Goal: Navigation & Orientation: Go to known website

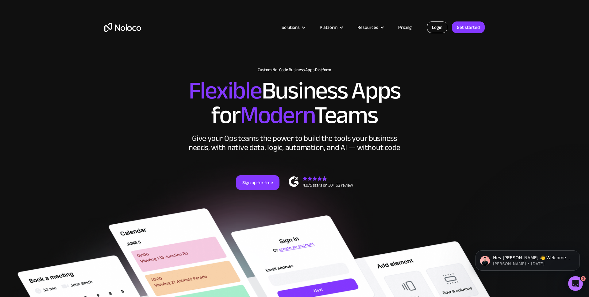
click at [431, 24] on link "Login" at bounding box center [437, 27] width 20 height 12
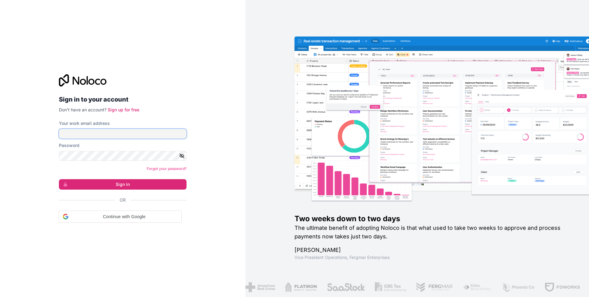
type input "zoe@gapconsulting.io"
click at [125, 130] on input "zoe@gapconsulting.io" at bounding box center [123, 134] width 128 height 10
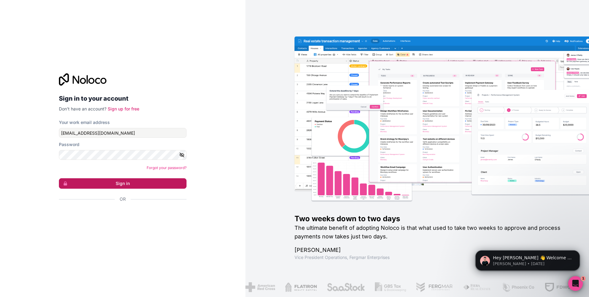
click at [73, 181] on button "Sign in" at bounding box center [123, 183] width 128 height 10
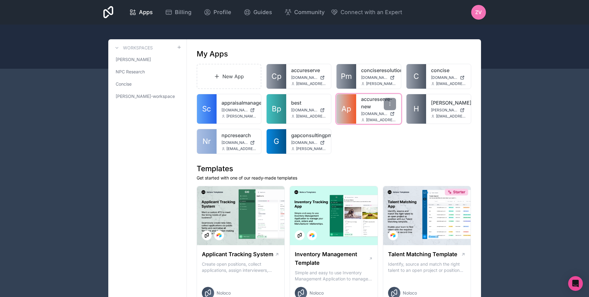
click at [342, 106] on span "Ap" at bounding box center [346, 109] width 10 height 10
